Goal: Information Seeking & Learning: Learn about a topic

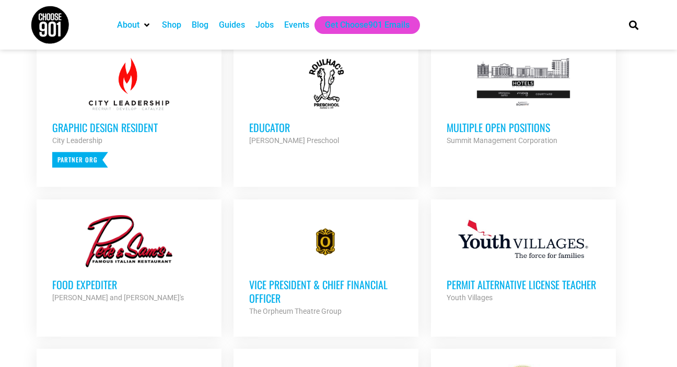
scroll to position [428, 0]
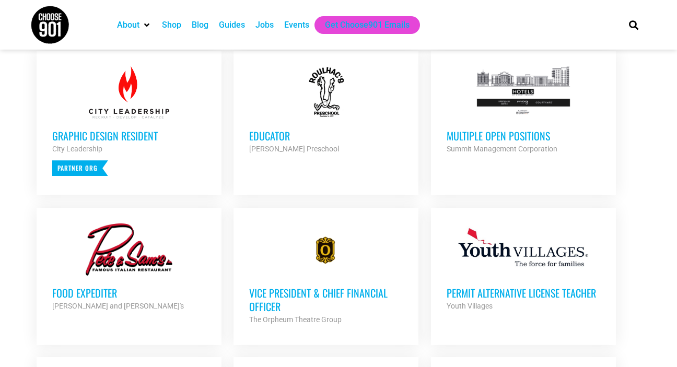
click at [273, 140] on h3 "Educator" at bounding box center [325, 136] width 153 height 14
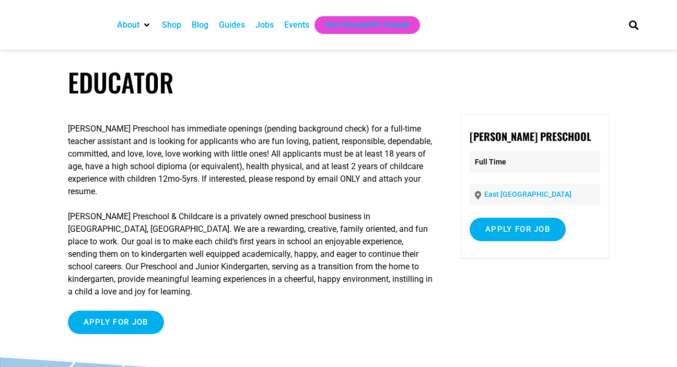
click at [534, 98] on article "Educator [PERSON_NAME] Preschool has immediate openings (pending background che…" at bounding box center [338, 211] width 677 height 289
click at [200, 129] on p "[PERSON_NAME] Preschool has immediate openings (pending background check) for a…" at bounding box center [251, 160] width 366 height 75
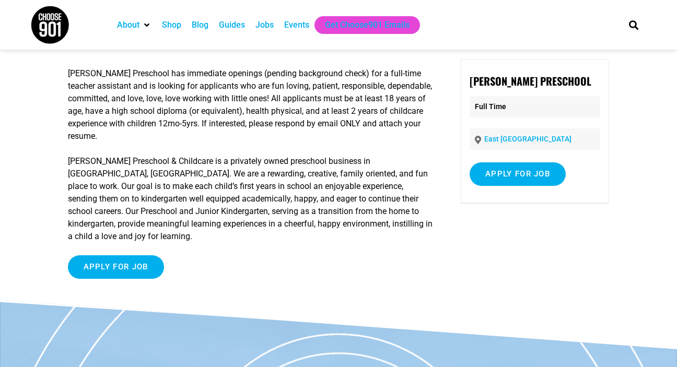
scroll to position [49, 0]
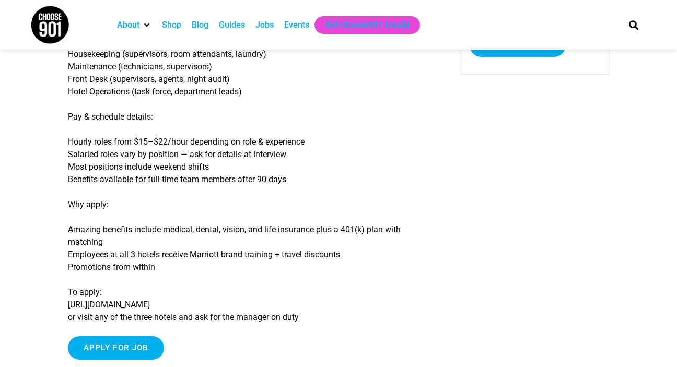
scroll to position [201, 0]
